Goal: Find contact information: Obtain details needed to contact an individual or organization

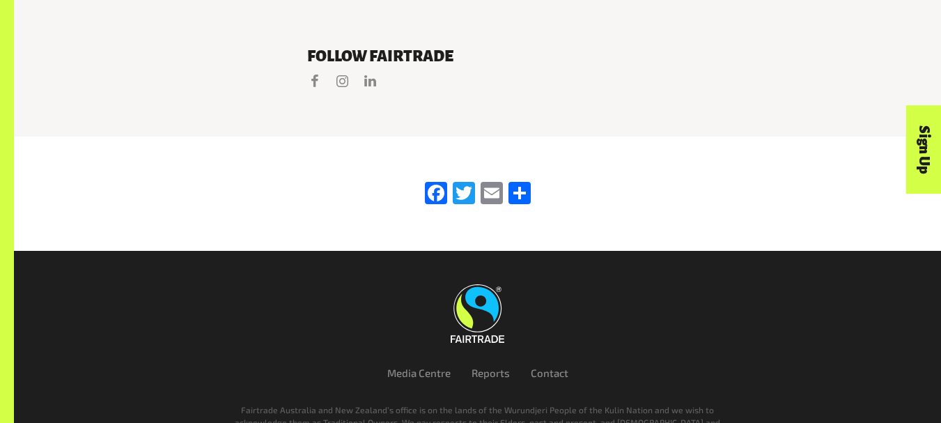
scroll to position [2921, 0]
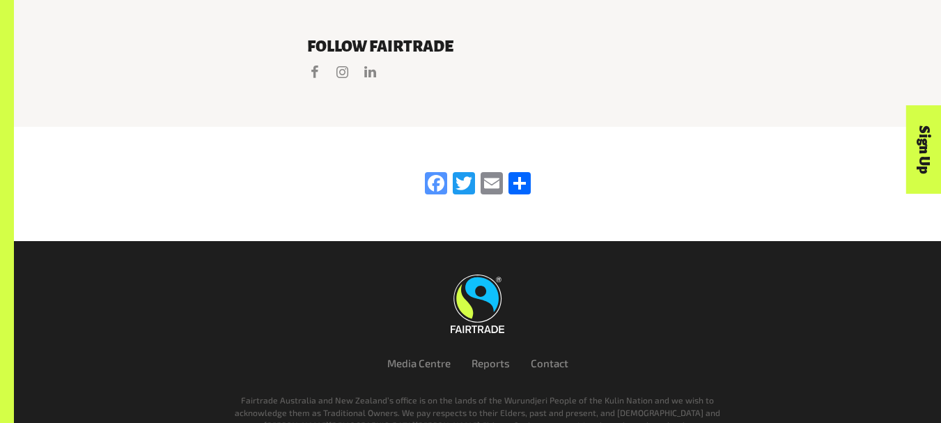
click at [434, 172] on link "Facebook" at bounding box center [436, 184] width 28 height 24
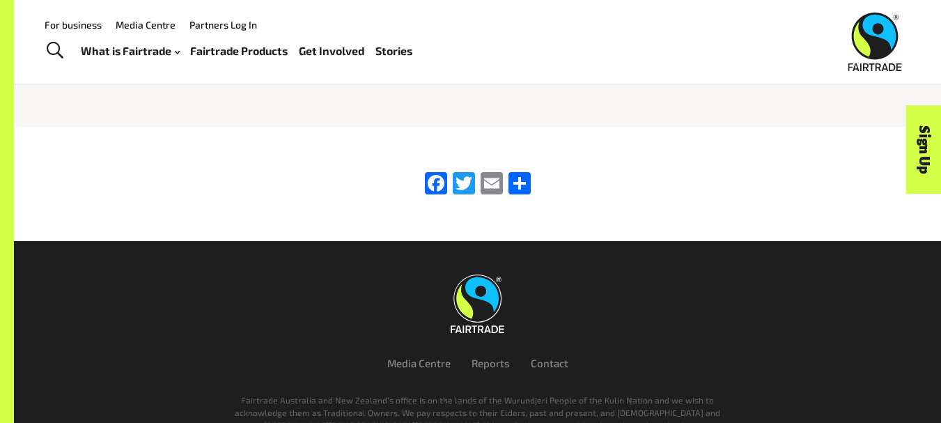
click at [312, 24] on div "For business Media Centre Partners Log In What is Fairtrade How Fairtrade works…" at bounding box center [340, 42] width 619 height 54
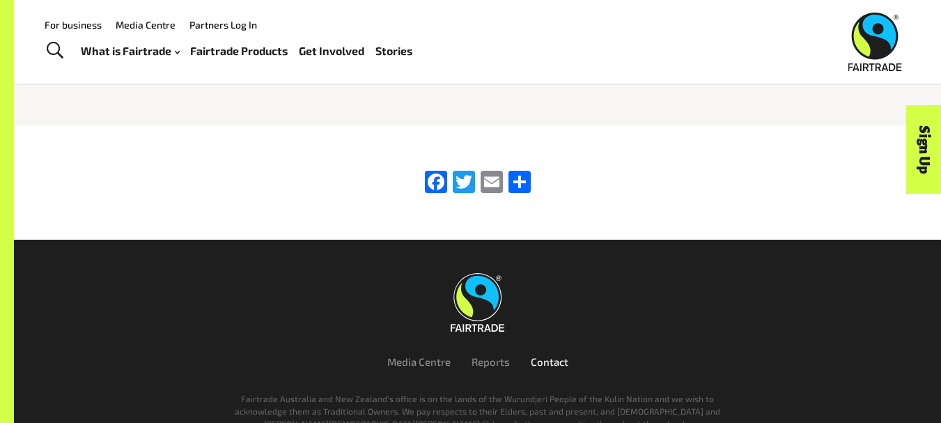
click at [541, 355] on link "Contact" at bounding box center [550, 361] width 38 height 13
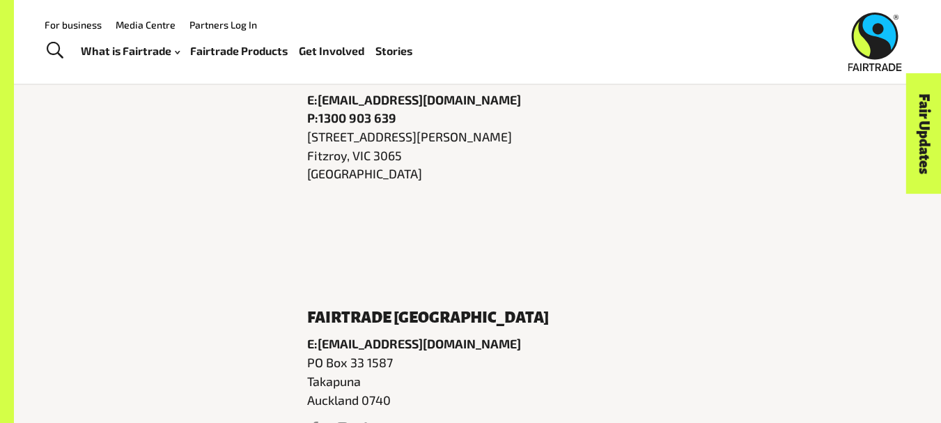
scroll to position [677, 0]
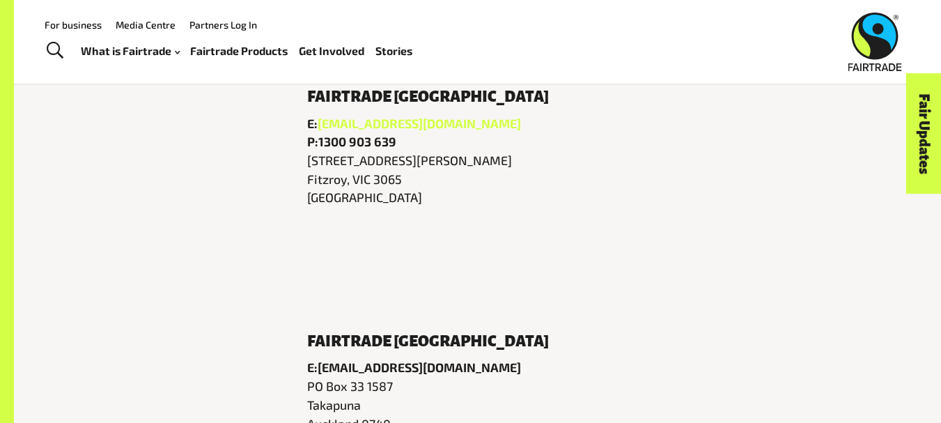
click at [341, 116] on link "[EMAIL_ADDRESS][DOMAIN_NAME]" at bounding box center [419, 123] width 203 height 15
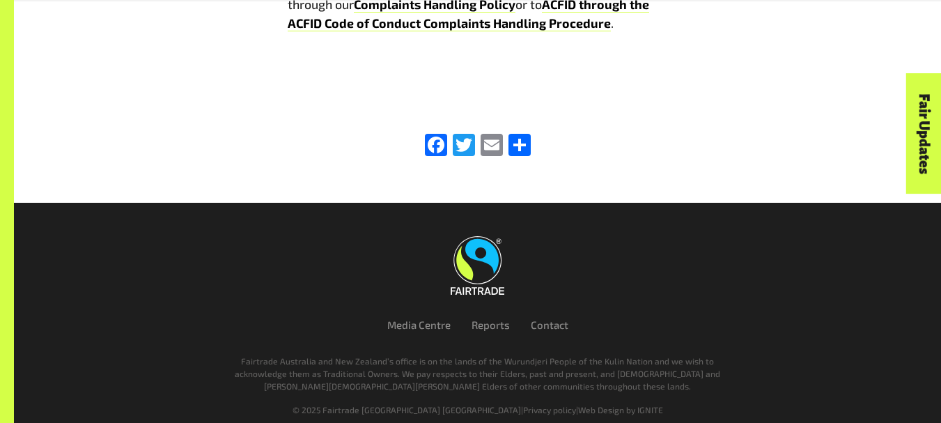
scroll to position [2941, 0]
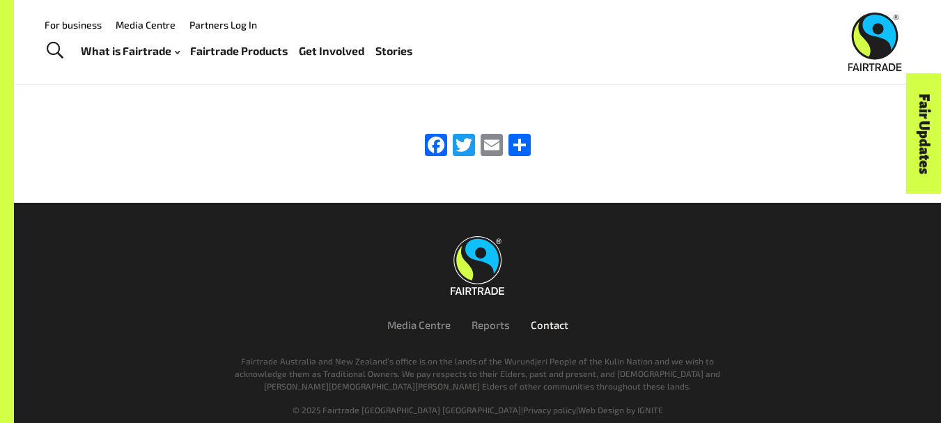
click at [550, 318] on link "Contact" at bounding box center [550, 324] width 38 height 13
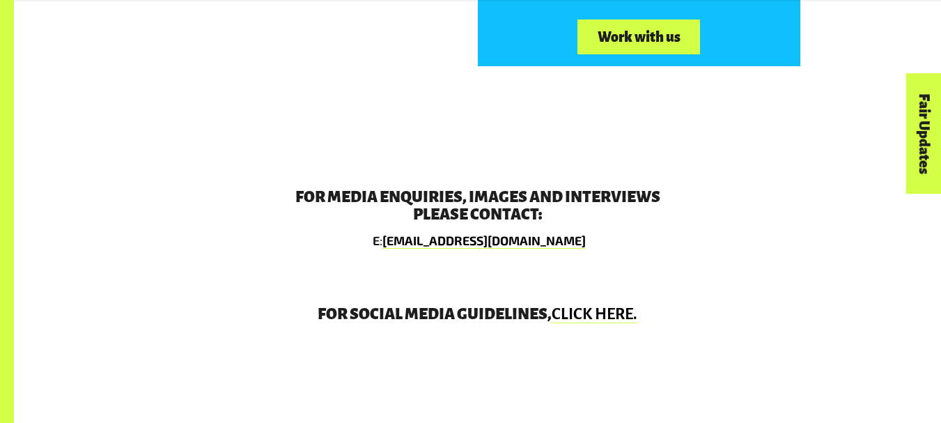
scroll to position [2700, 0]
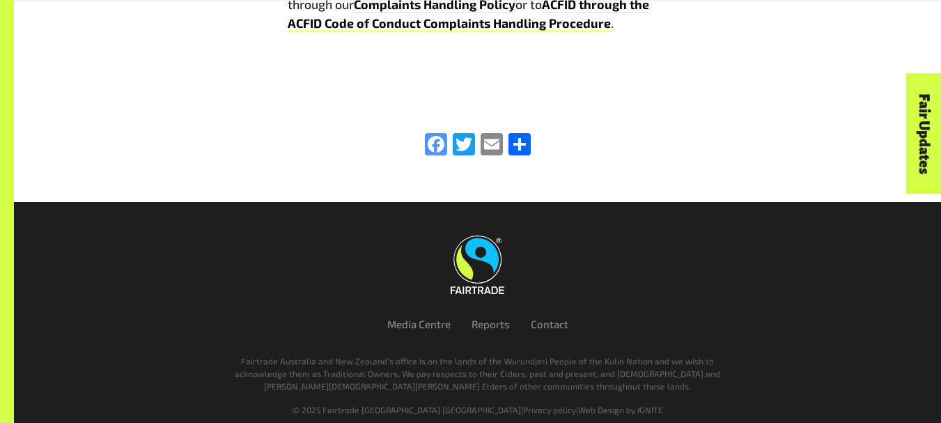
click at [442, 133] on link "Facebook" at bounding box center [436, 145] width 28 height 24
